Goal: Task Accomplishment & Management: Complete application form

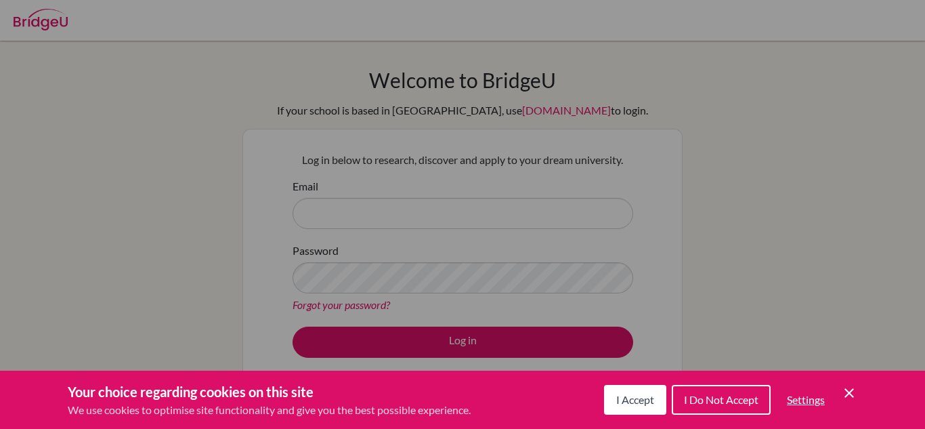
click at [617, 405] on span "I Accept" at bounding box center [635, 399] width 38 height 13
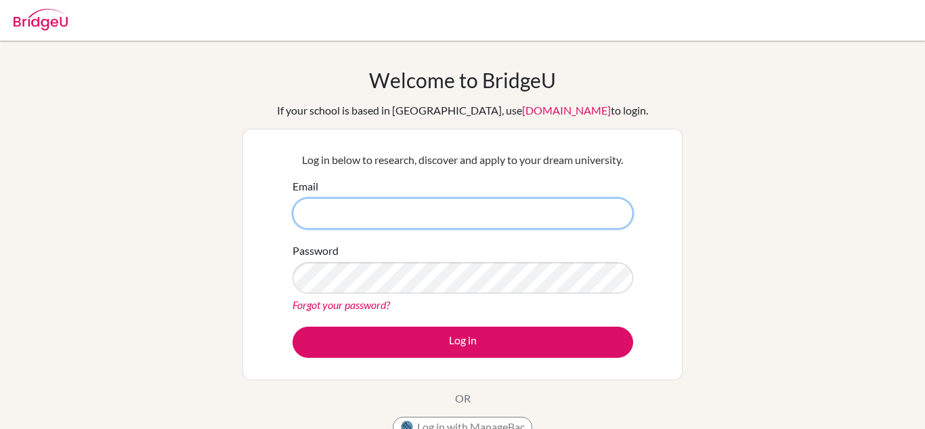
click at [428, 210] on input "Email" at bounding box center [463, 213] width 341 height 31
click at [433, 217] on input "Email" at bounding box center [463, 213] width 341 height 31
type input "[PERSON_NAME][EMAIL_ADDRESS][PERSON_NAME][DOMAIN_NAME]"
click at [293, 326] on button "Log in" at bounding box center [463, 341] width 341 height 31
